Goal: Navigation & Orientation: Find specific page/section

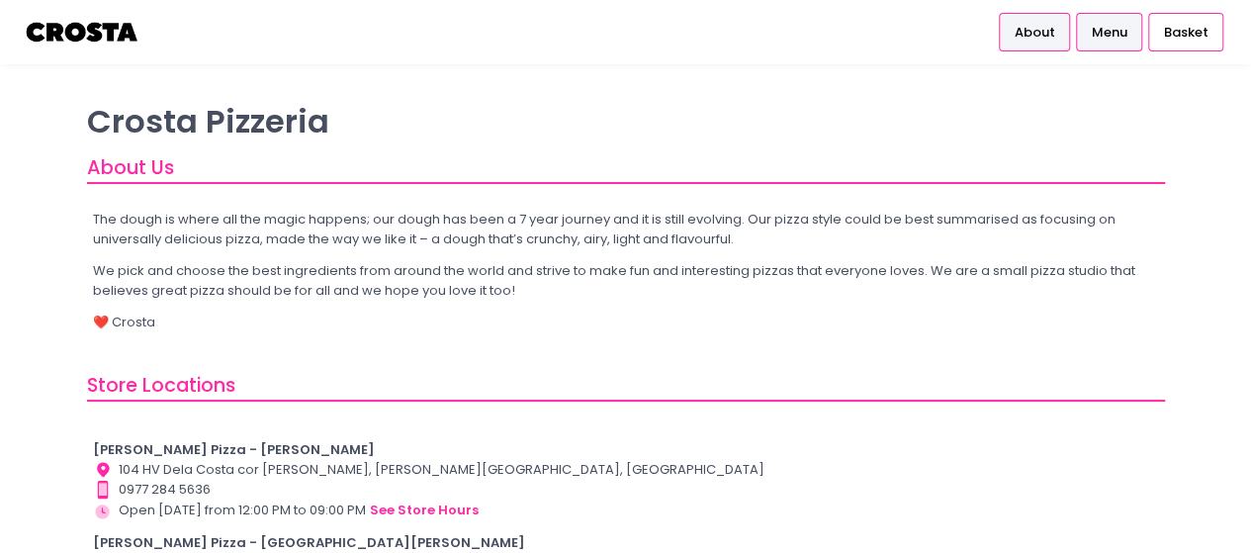
click at [1120, 35] on span "Menu" at bounding box center [1108, 33] width 36 height 20
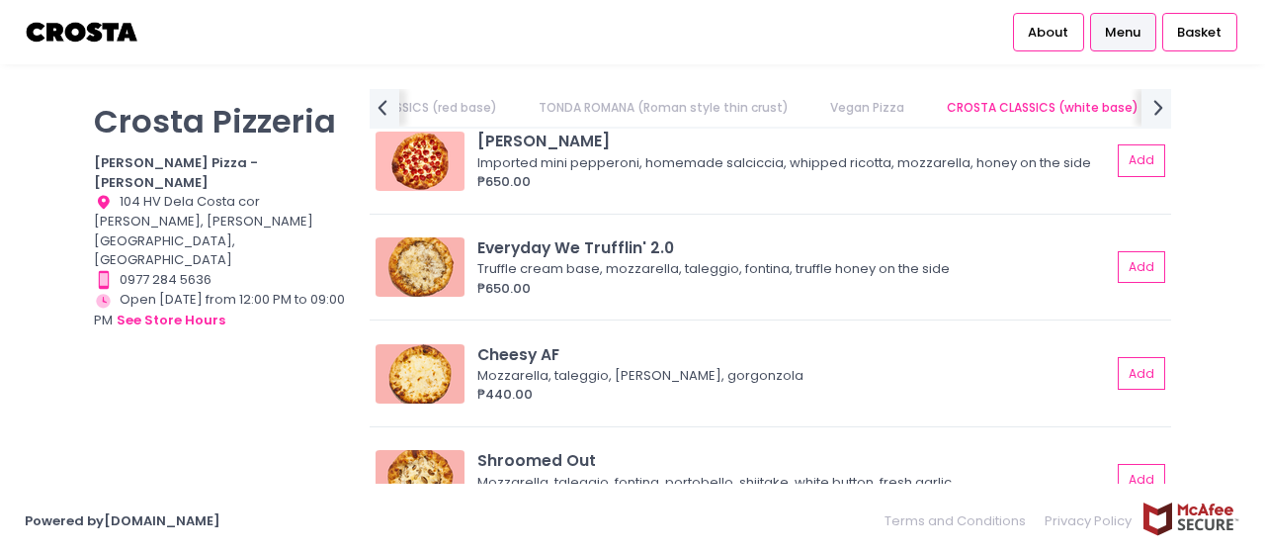
scroll to position [1779, 0]
